Goal: Task Accomplishment & Management: Use online tool/utility

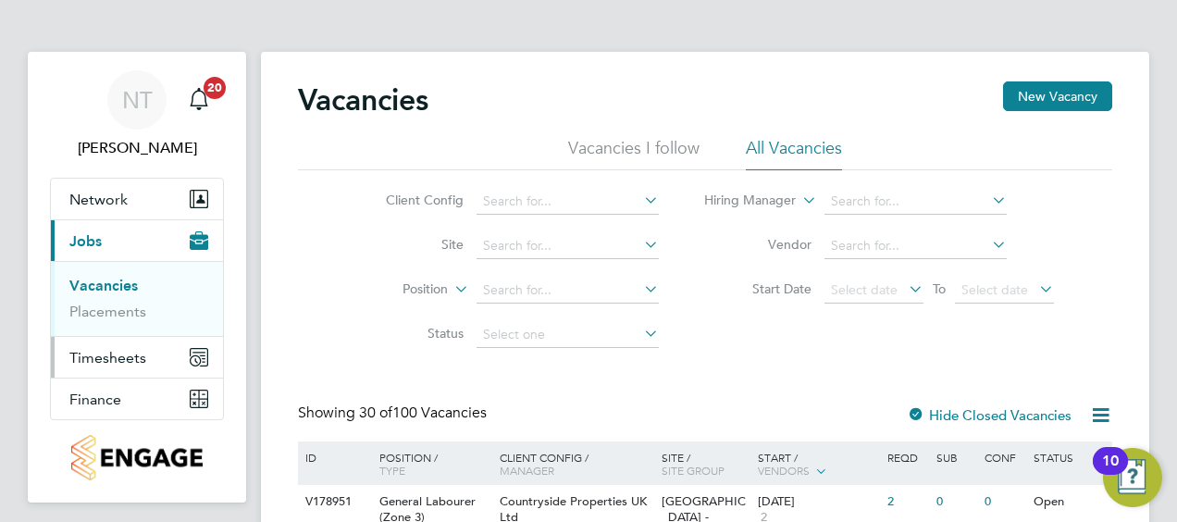
click at [80, 359] on span "Timesheets" at bounding box center [107, 358] width 77 height 18
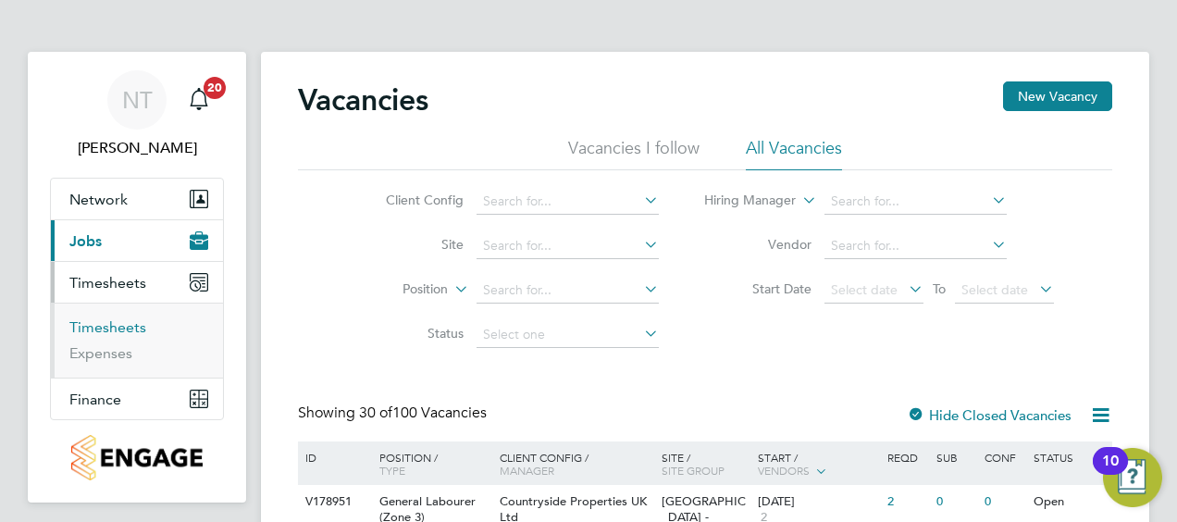
click at [128, 331] on link "Timesheets" at bounding box center [107, 327] width 77 height 18
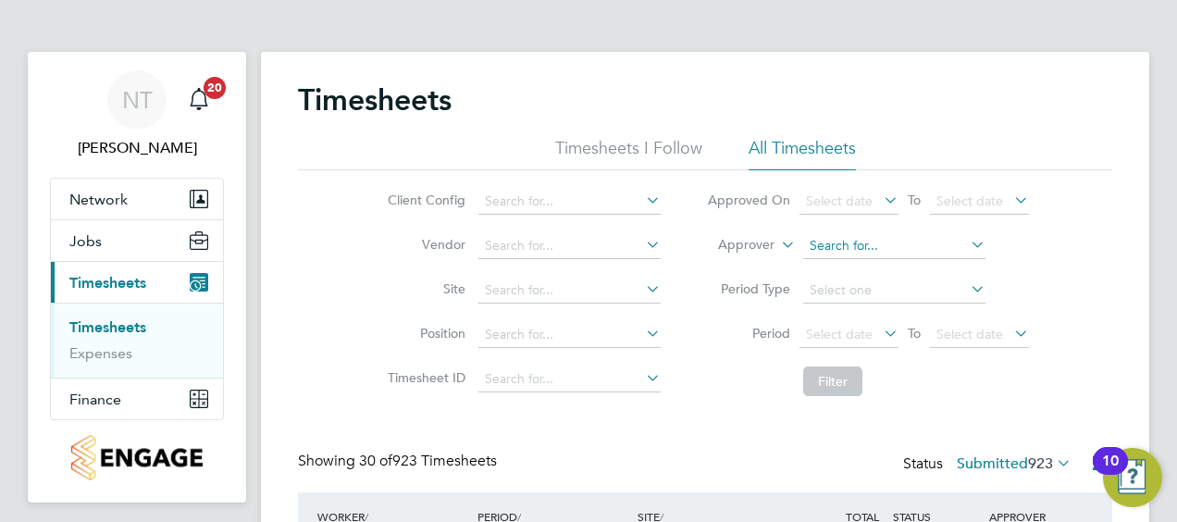
click at [831, 239] on input at bounding box center [894, 246] width 182 height 26
click at [829, 265] on li "[PERSON_NAME] er" at bounding box center [893, 270] width 183 height 25
type input "[PERSON_NAME]"
click at [845, 372] on button "Filter" at bounding box center [832, 381] width 59 height 30
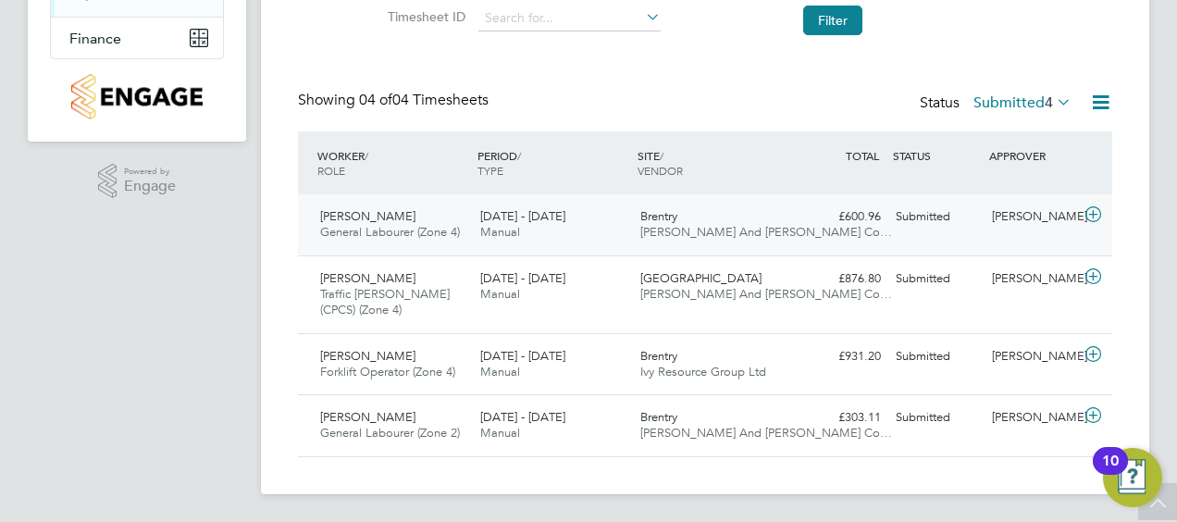
click at [1095, 213] on icon at bounding box center [1092, 214] width 23 height 15
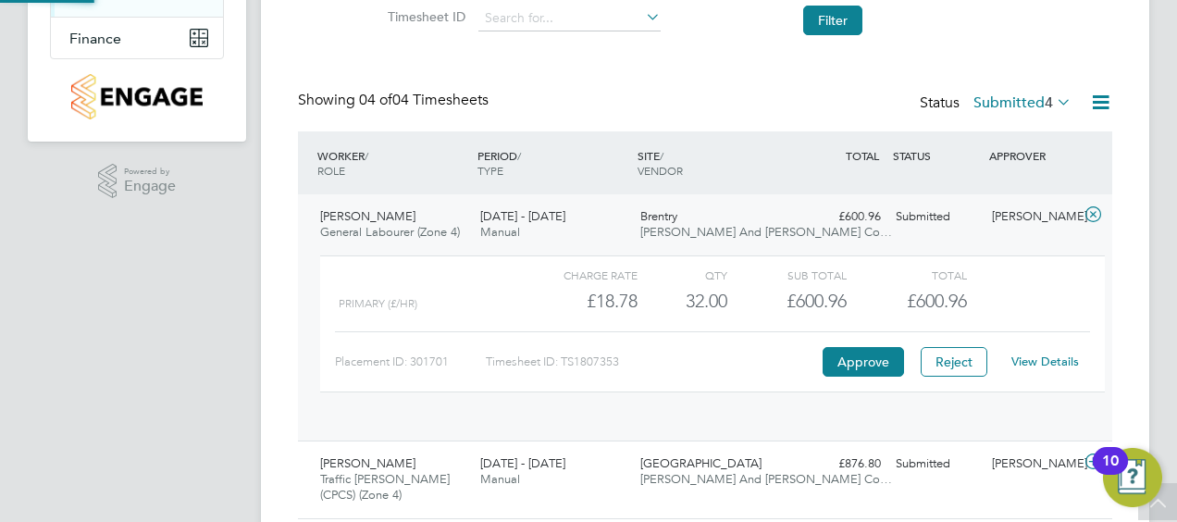
scroll to position [31, 180]
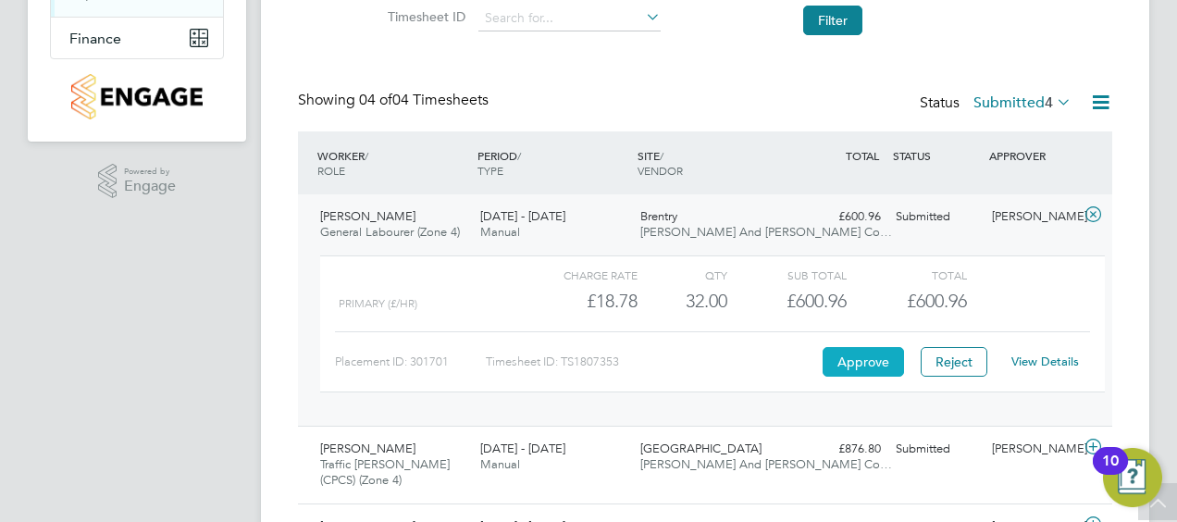
click at [850, 371] on button "Approve" at bounding box center [862, 362] width 81 height 30
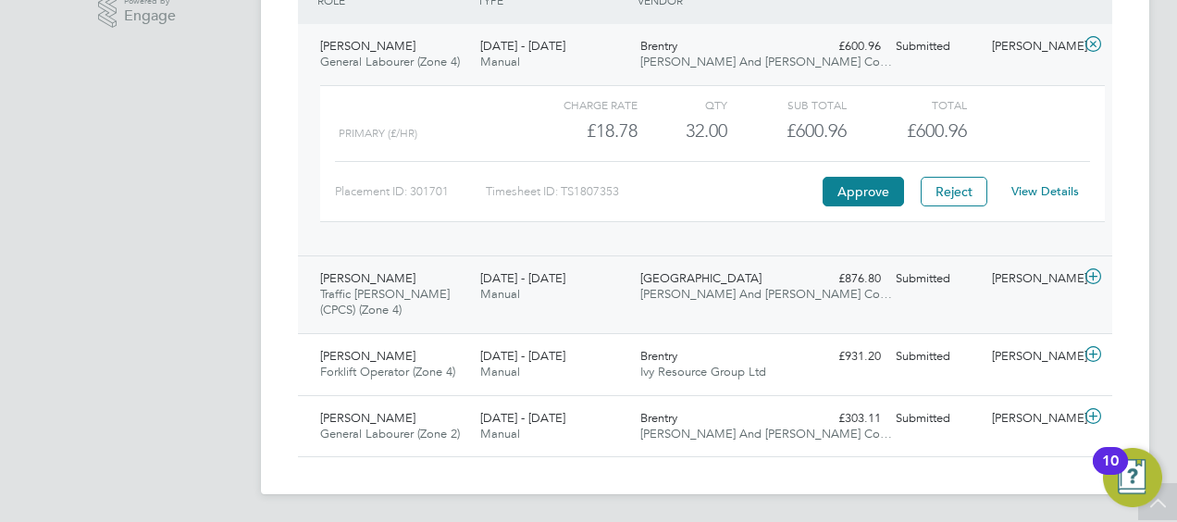
click at [1092, 273] on icon at bounding box center [1092, 276] width 23 height 15
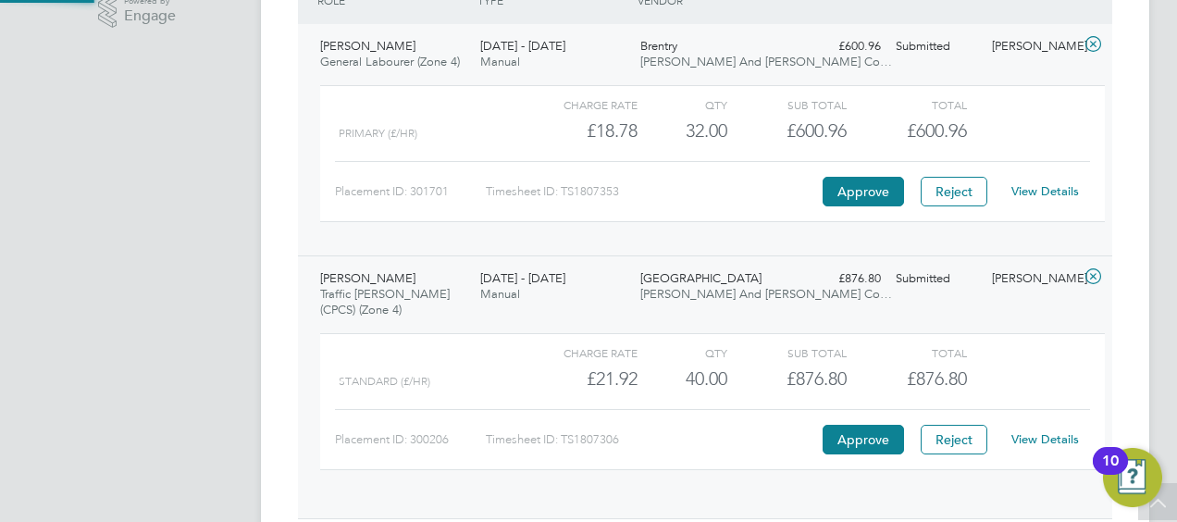
scroll to position [31, 180]
click at [885, 438] on button "Approve" at bounding box center [862, 440] width 81 height 30
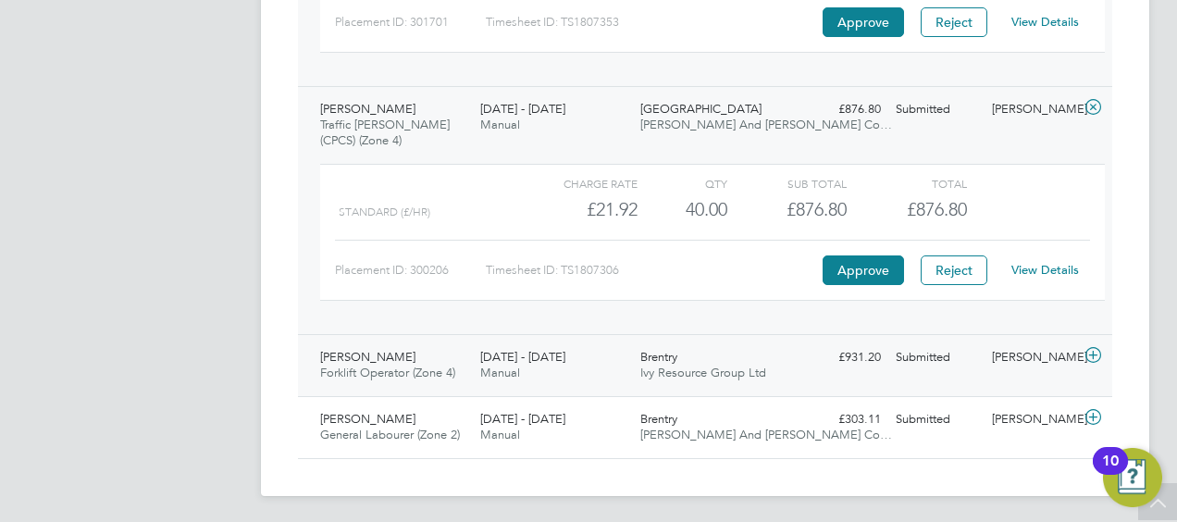
click at [1093, 351] on icon at bounding box center [1092, 355] width 23 height 15
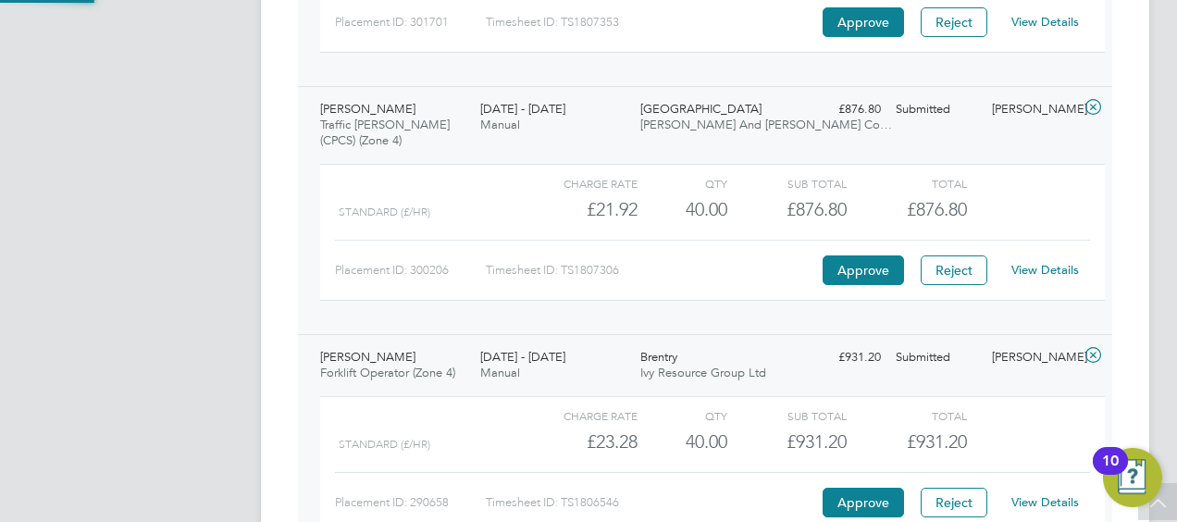
scroll to position [31, 180]
click at [864, 497] on button "Approve" at bounding box center [862, 502] width 81 height 30
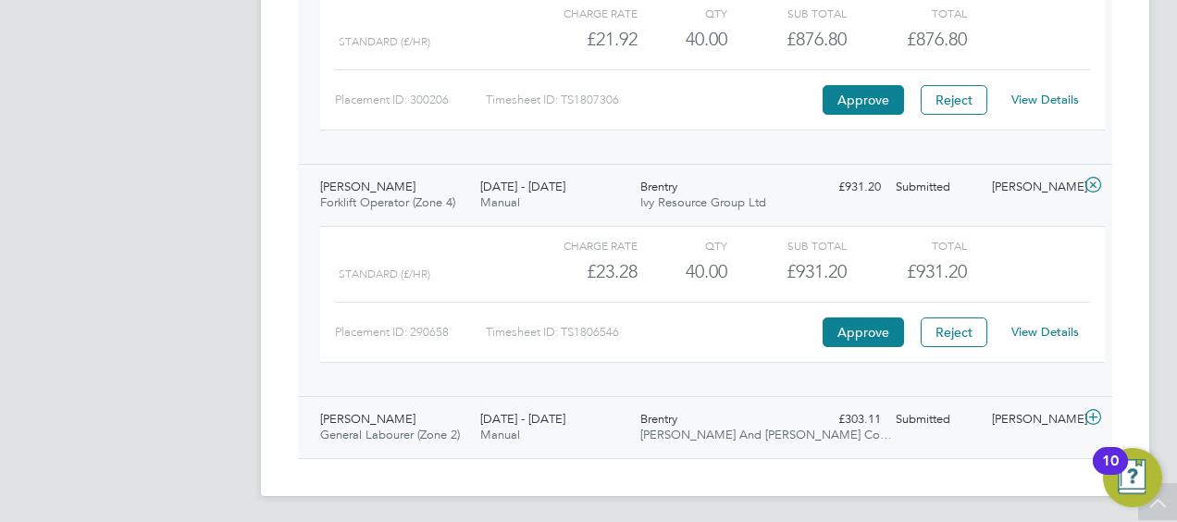
click at [1094, 416] on icon at bounding box center [1092, 417] width 23 height 15
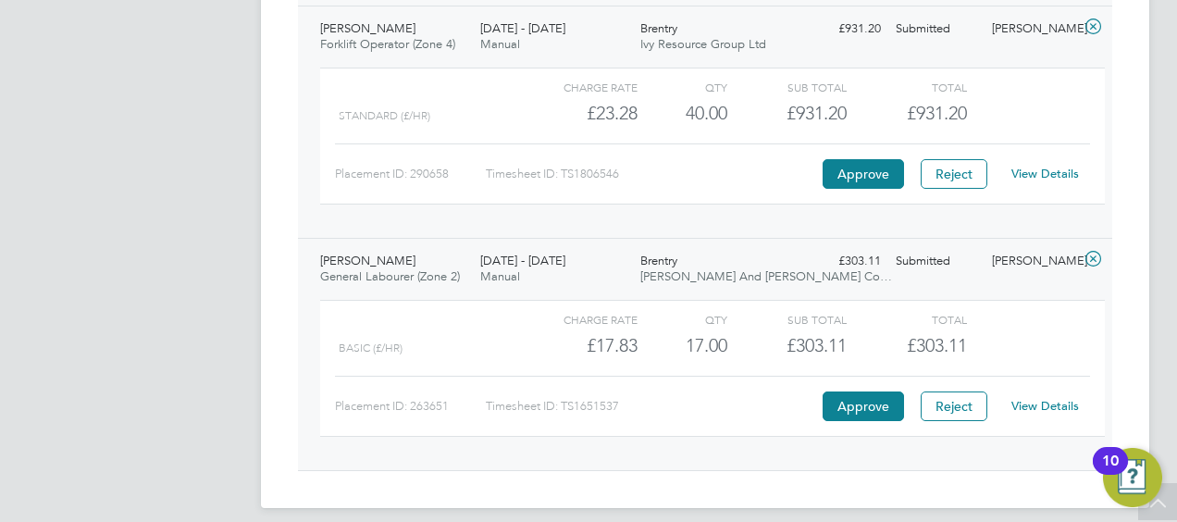
scroll to position [1040, 0]
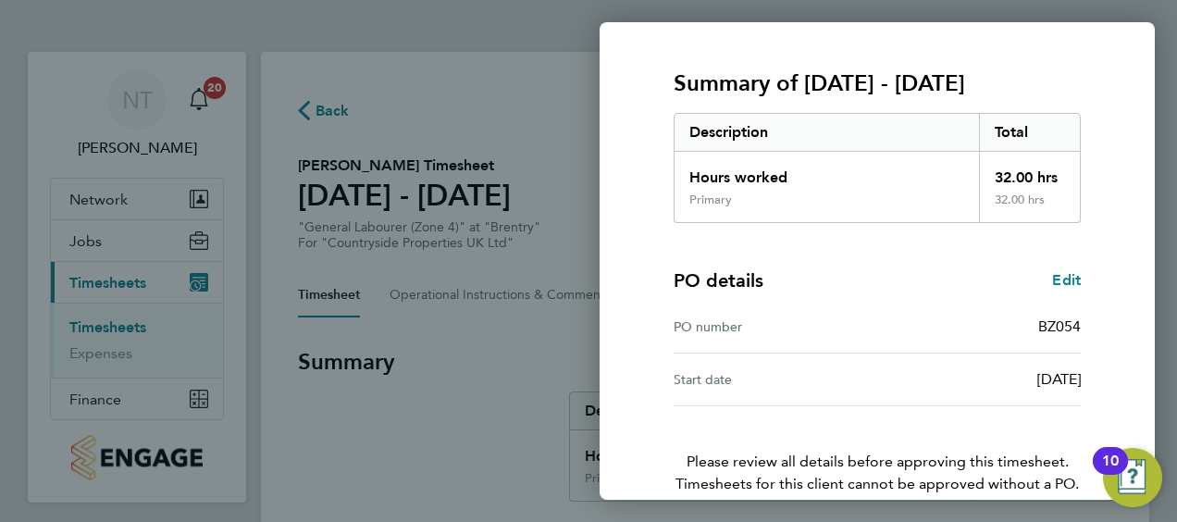
scroll to position [310, 0]
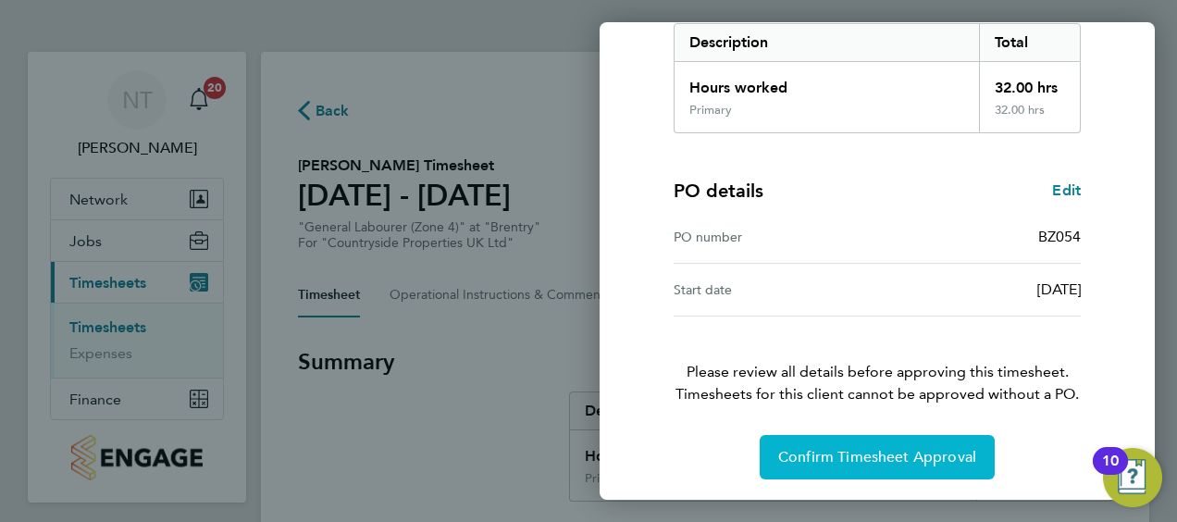
click at [899, 448] on span "Confirm Timesheet Approval" at bounding box center [877, 457] width 198 height 18
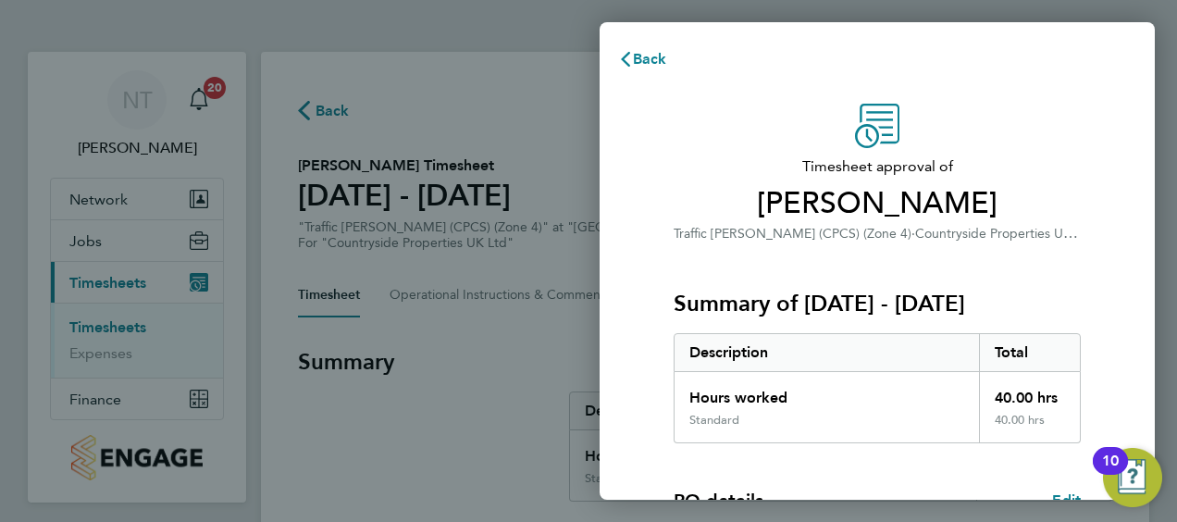
scroll to position [310, 0]
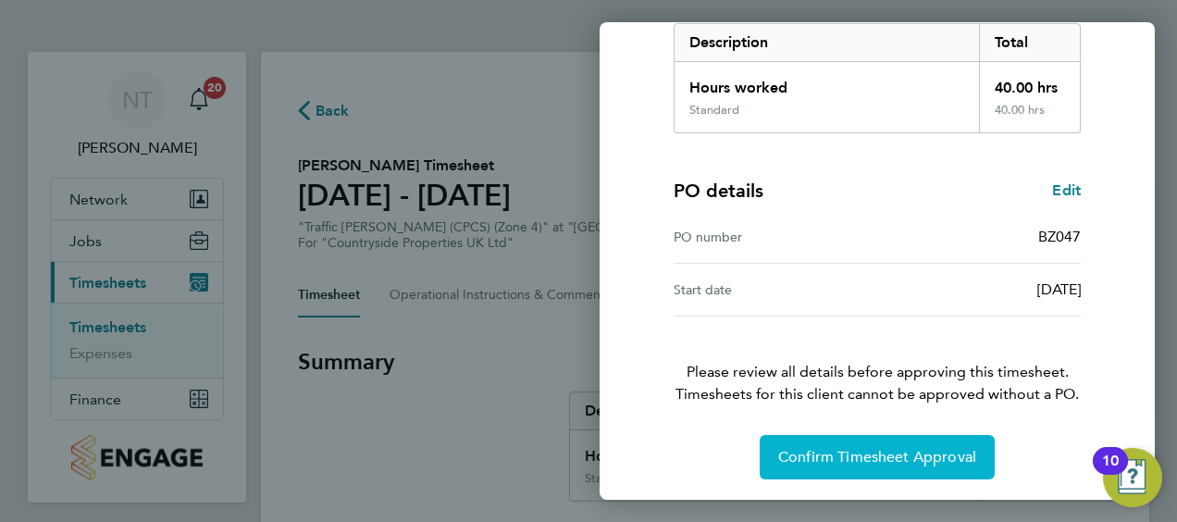
click at [864, 448] on span "Confirm Timesheet Approval" at bounding box center [877, 457] width 198 height 18
